Goal: Task Accomplishment & Management: Use online tool/utility

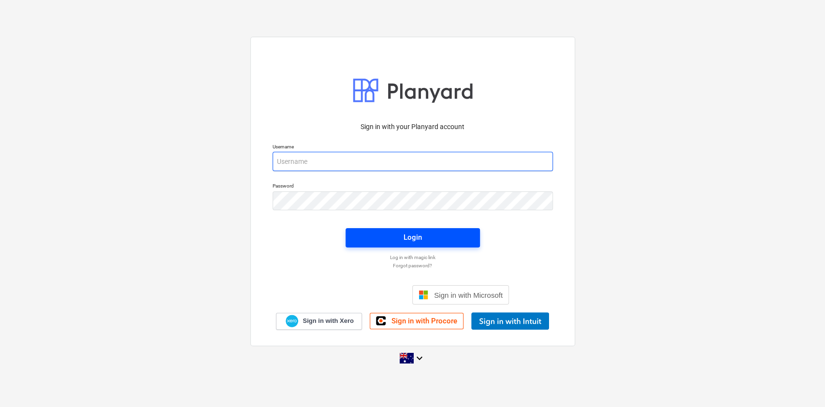
type input "[EMAIL_ADDRESS][DOMAIN_NAME]"
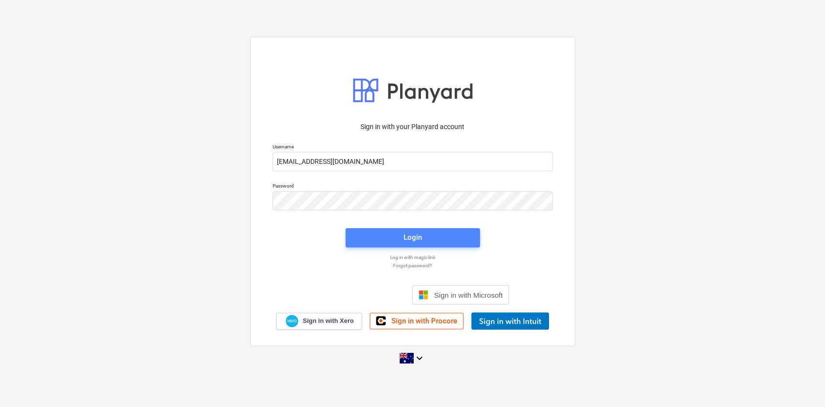
click at [405, 238] on div "Login" at bounding box center [413, 237] width 18 height 13
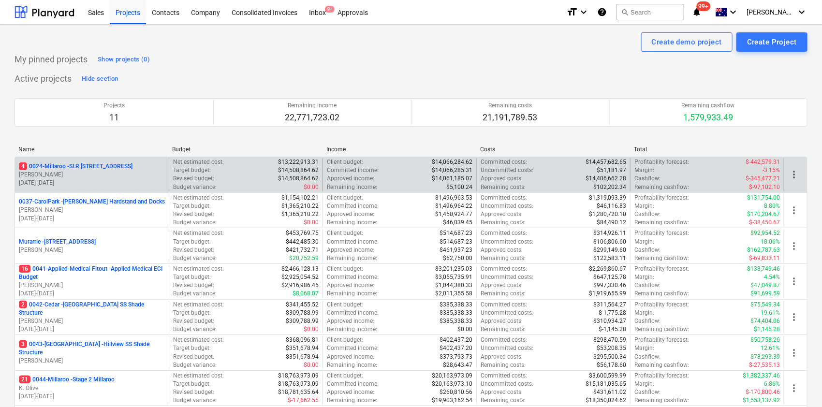
click at [68, 162] on p "4 0024-Millaroo - SLR [STREET_ADDRESS]" at bounding box center [76, 166] width 114 height 8
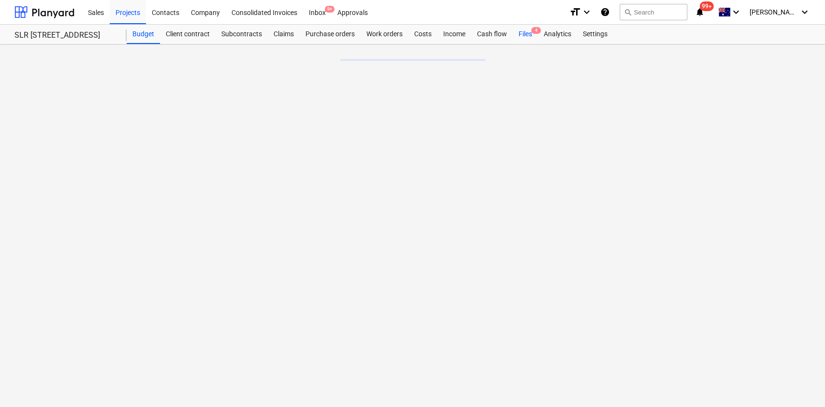
click at [529, 32] on div "Files 4" at bounding box center [525, 34] width 25 height 19
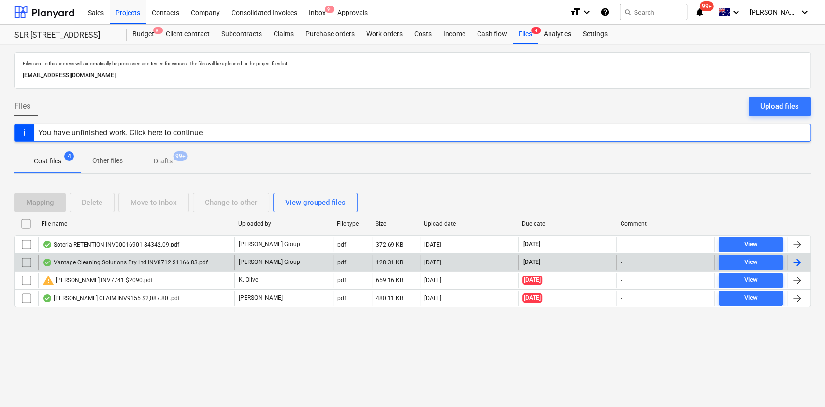
click at [213, 262] on div "Vantage Cleaning Solutions Pty Ltd INV8712 $1166.83.pdf" at bounding box center [136, 262] width 196 height 15
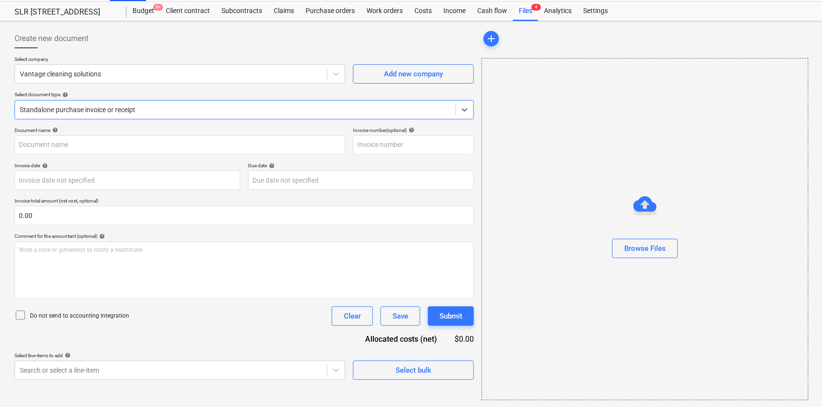
type input "8712"
type input "[DATE]"
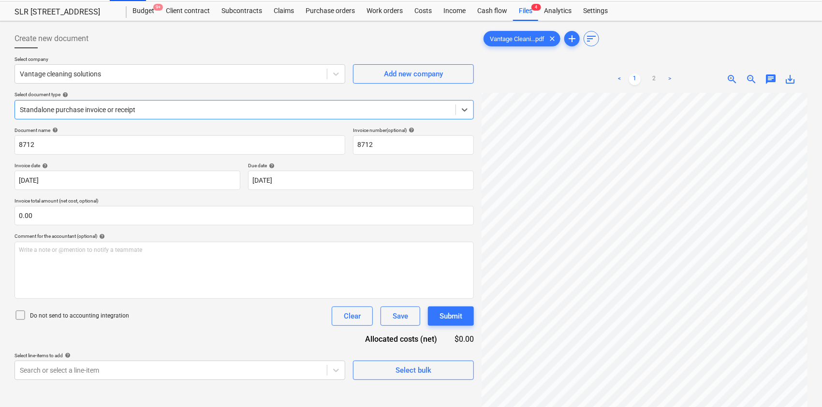
scroll to position [339, 28]
click at [659, 83] on link "2" at bounding box center [654, 79] width 12 height 12
click at [637, 90] on div "< 1 2 >" at bounding box center [644, 79] width 103 height 27
click at [638, 80] on link "1" at bounding box center [635, 79] width 12 height 12
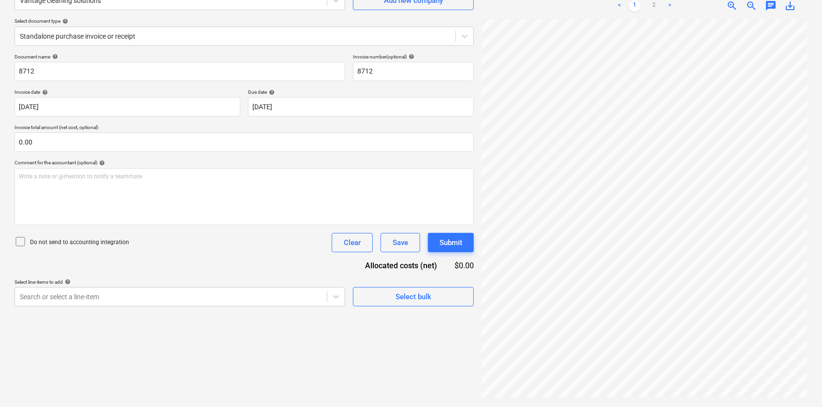
scroll to position [0, 0]
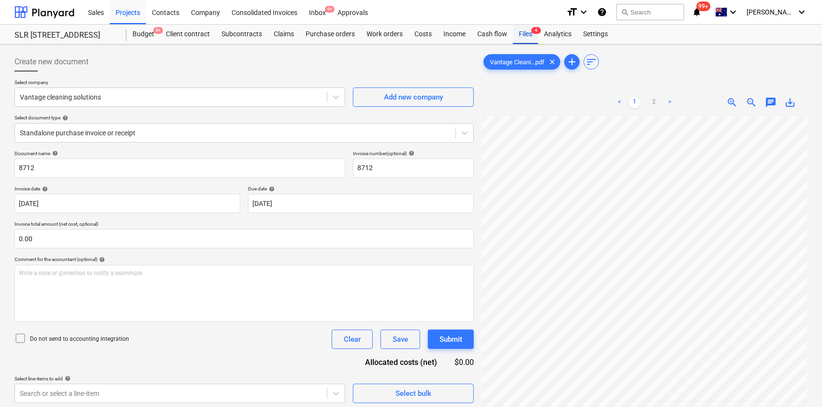
click at [529, 37] on div "Files 4" at bounding box center [525, 34] width 25 height 19
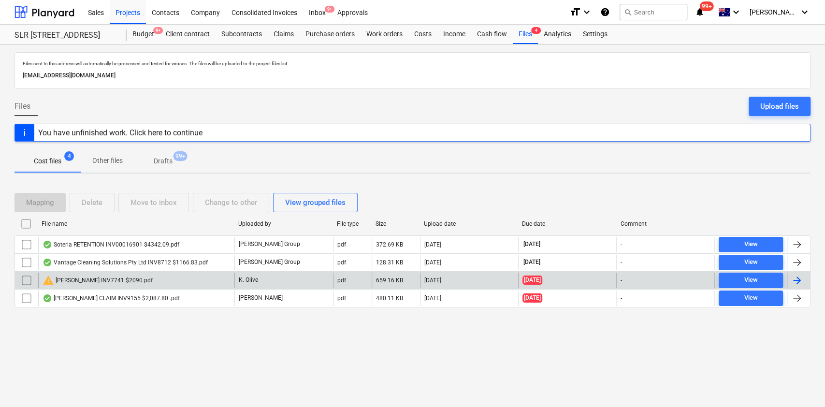
click at [162, 280] on div "warning [PERSON_NAME] INV7741 $2090.pdf" at bounding box center [136, 280] width 196 height 15
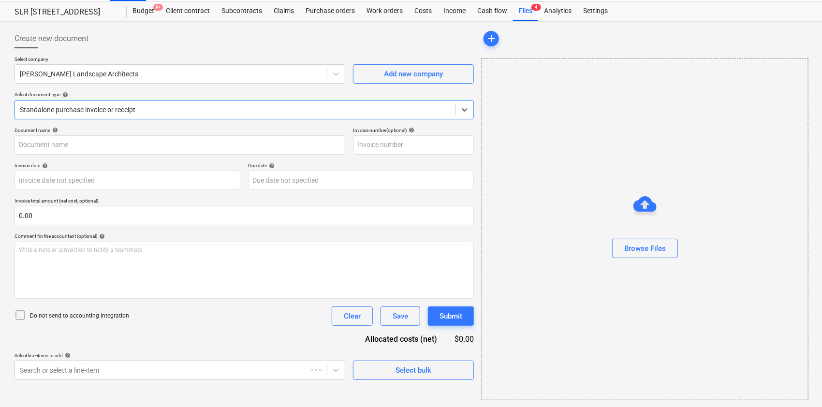
type input "INV-7741"
type input "[DATE]"
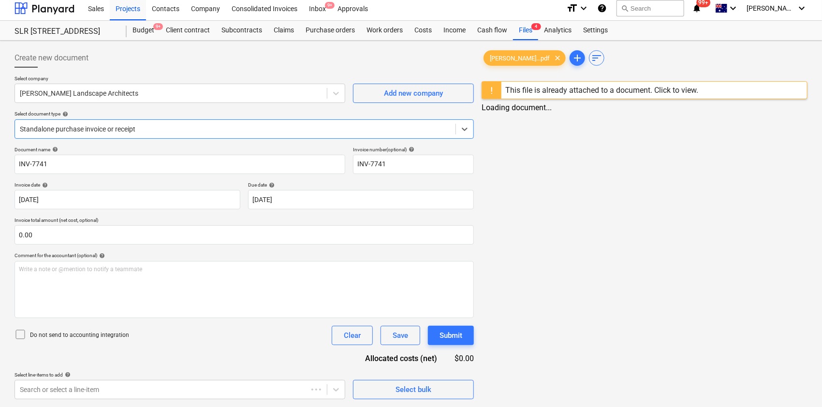
scroll to position [4, 0]
click at [375, 109] on div "Select company [PERSON_NAME] Landscape Architects Add new company Select docume…" at bounding box center [243, 110] width 459 height 71
click at [377, 119] on div "Standalone purchase invoice or receipt" at bounding box center [243, 128] width 459 height 19
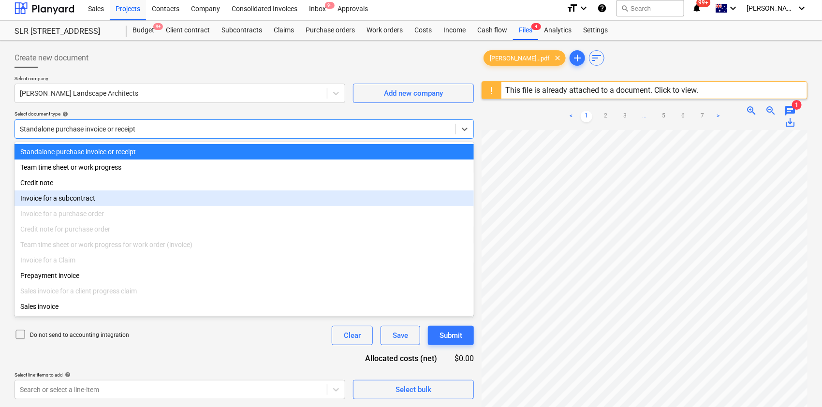
click at [275, 203] on div "Invoice for a subcontract" at bounding box center [243, 197] width 459 height 15
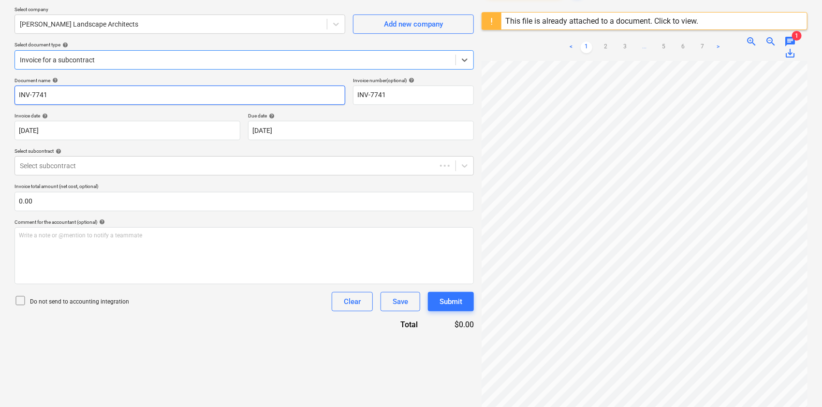
scroll to position [73, 0]
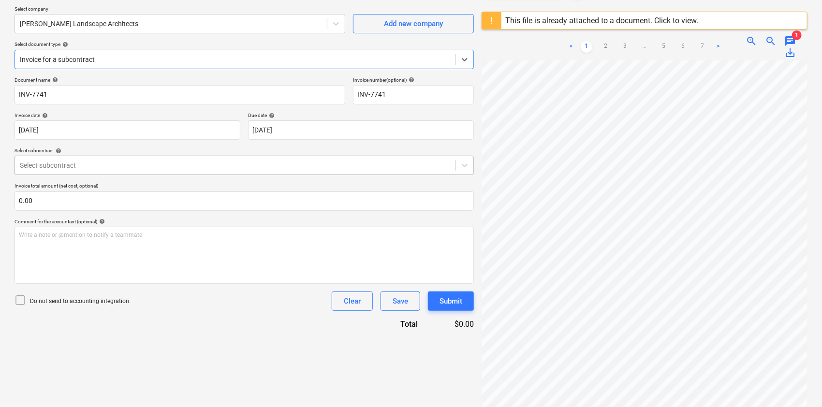
click at [258, 166] on div at bounding box center [235, 165] width 431 height 10
click at [255, 177] on div "Document name help INV-7741 Invoice number (optional) help INV-7741 Invoice dat…" at bounding box center [243, 203] width 459 height 253
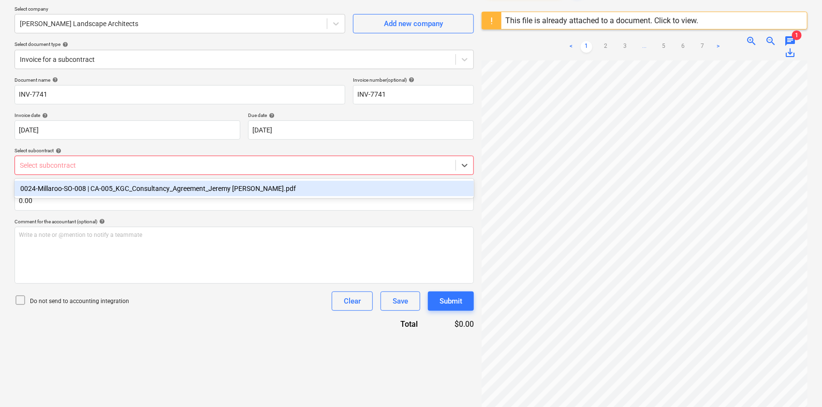
click at [255, 165] on div at bounding box center [235, 165] width 431 height 10
click at [266, 202] on input "text" at bounding box center [243, 200] width 459 height 19
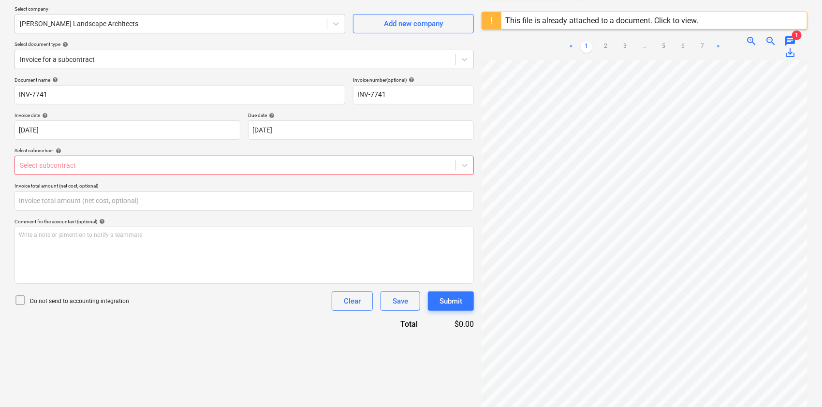
type input "0.00"
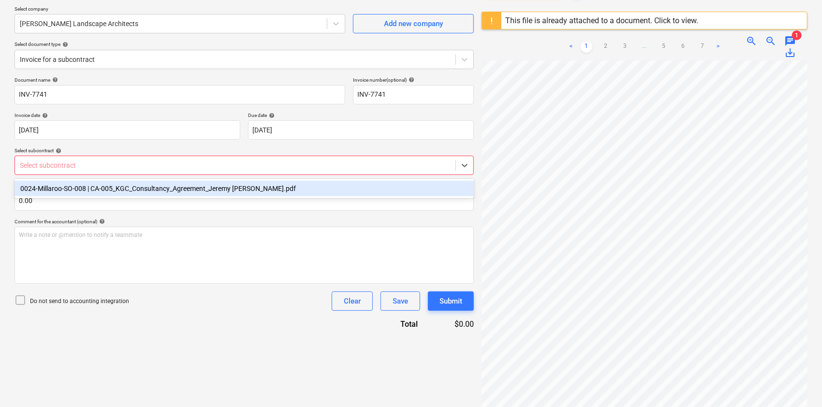
click at [246, 172] on div "Select subcontract" at bounding box center [235, 166] width 440 height 14
click at [248, 182] on div "0024-Millaroo-SO-008 | CA-005_KGC_Consultancy_Agreement_Jeremy [PERSON_NAME].pdf" at bounding box center [243, 188] width 459 height 15
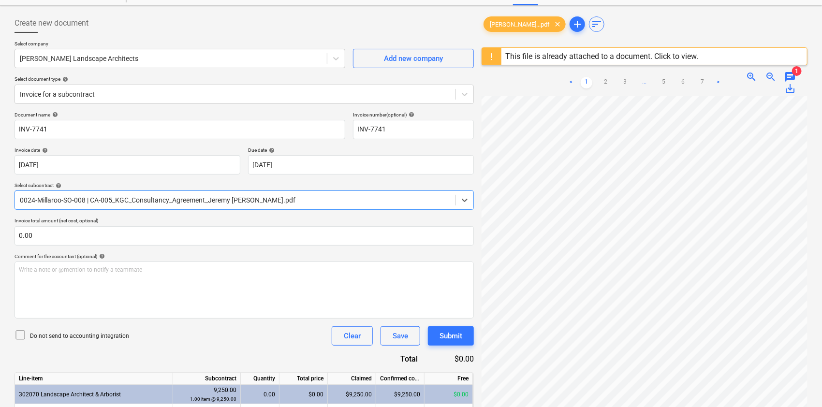
scroll to position [38, 0]
click at [793, 69] on span "1" at bounding box center [797, 71] width 10 height 10
click at [787, 79] on span "chat" at bounding box center [790, 77] width 12 height 12
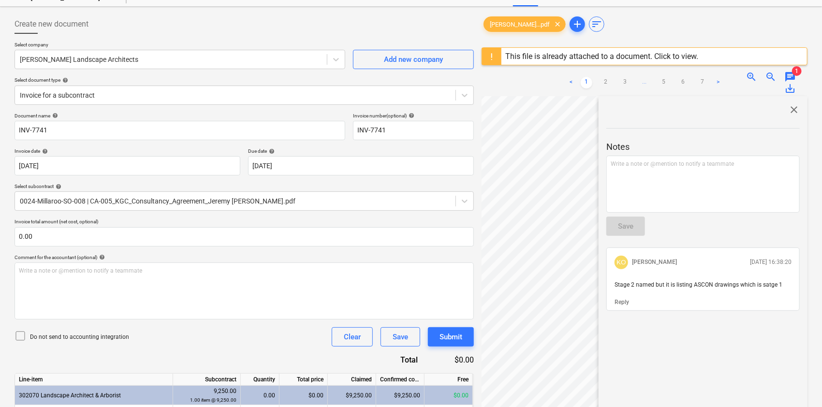
click at [792, 112] on span "close" at bounding box center [794, 110] width 12 height 12
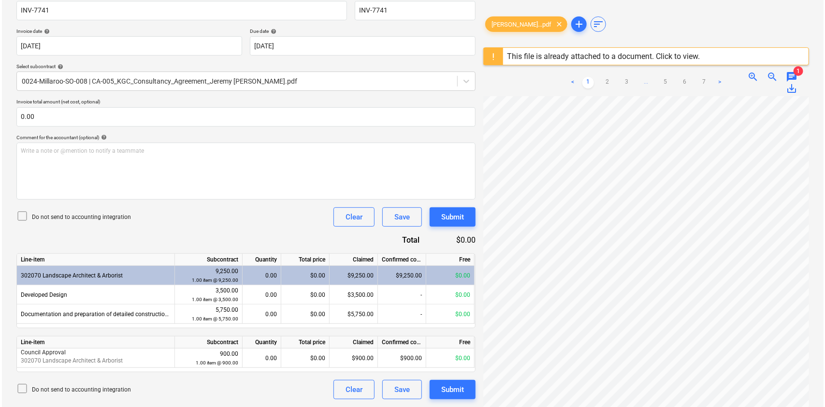
scroll to position [0, 0]
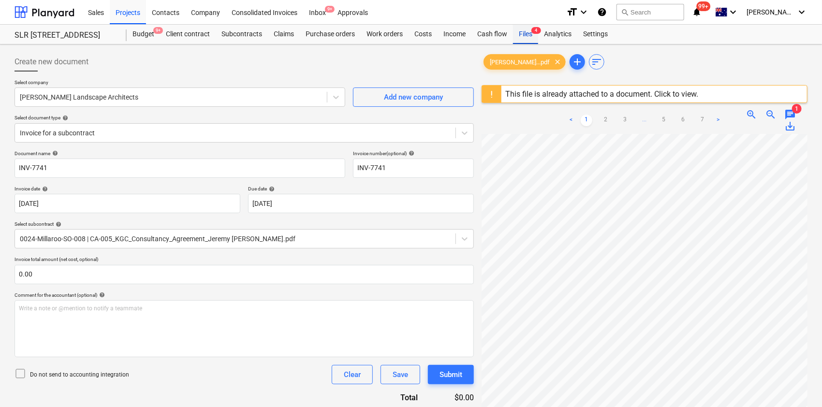
click at [516, 34] on div "Files 4" at bounding box center [525, 34] width 25 height 19
